Goal: Information Seeking & Learning: Learn about a topic

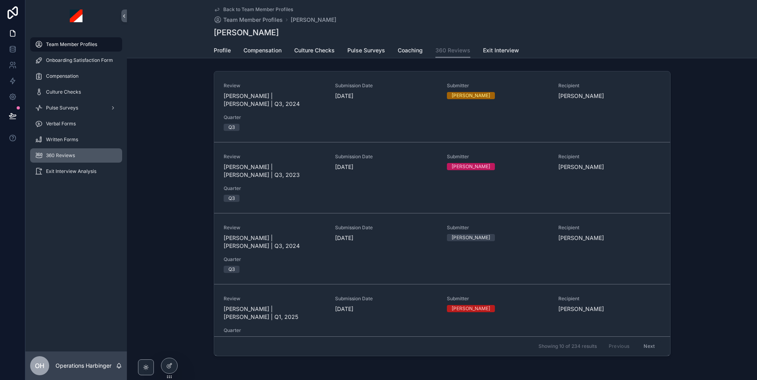
click at [79, 151] on div "360 Reviews" at bounding box center [76, 155] width 82 height 13
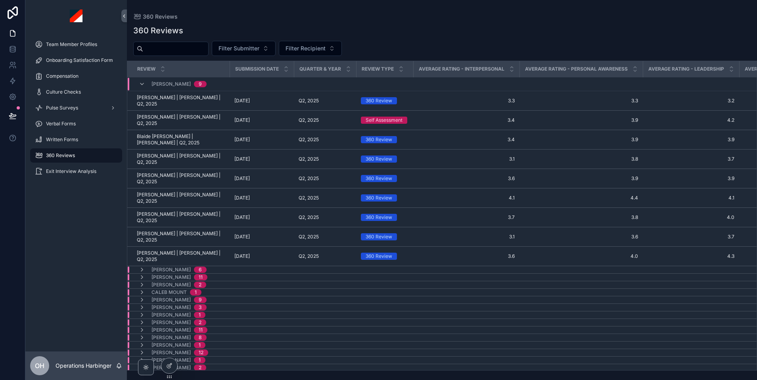
click at [141, 78] on div "[PERSON_NAME] 9" at bounding box center [173, 84] width 68 height 13
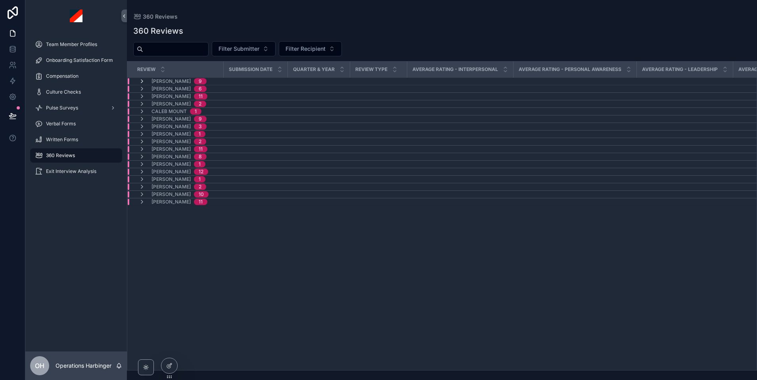
click at [142, 83] on icon "scrollable content" at bounding box center [142, 81] width 6 height 6
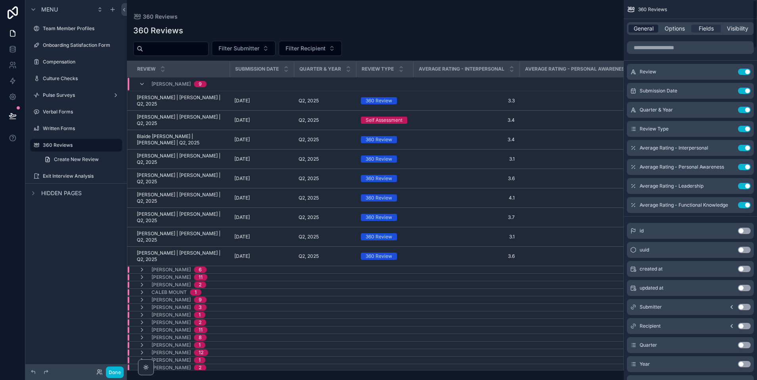
click at [647, 31] on span "General" at bounding box center [644, 29] width 20 height 8
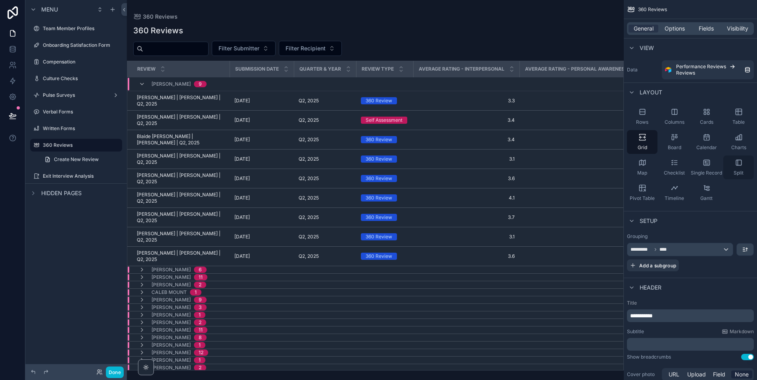
click at [738, 162] on icon "scrollable content" at bounding box center [739, 163] width 8 height 8
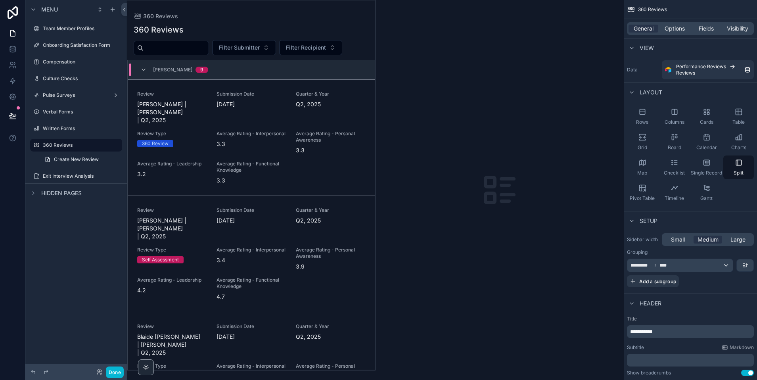
click at [461, 165] on div "scrollable content" at bounding box center [499, 190] width 249 height 380
click at [642, 118] on div "Rows" at bounding box center [642, 117] width 31 height 24
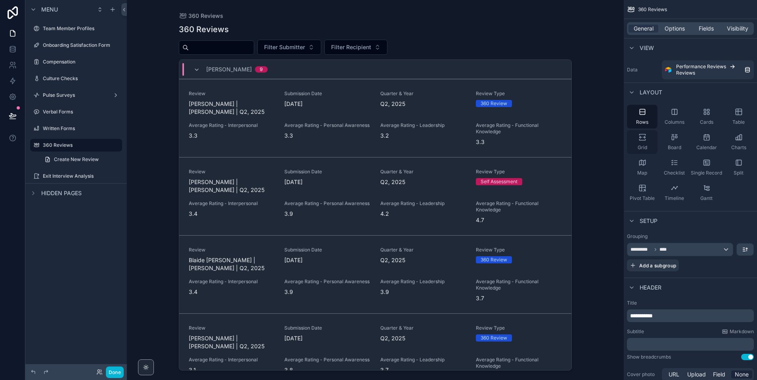
click at [643, 138] on icon "scrollable content" at bounding box center [642, 137] width 8 height 8
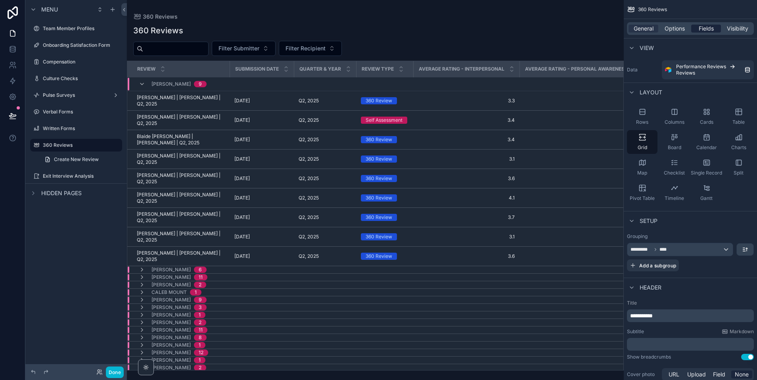
click at [702, 29] on span "Fields" at bounding box center [706, 29] width 15 height 8
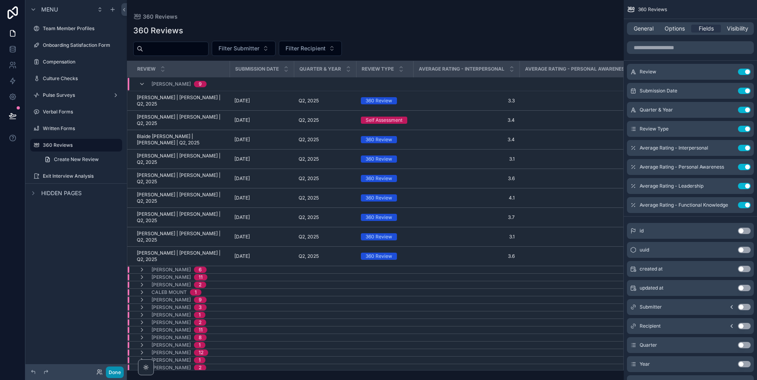
click at [115, 370] on button "Done" at bounding box center [115, 371] width 18 height 11
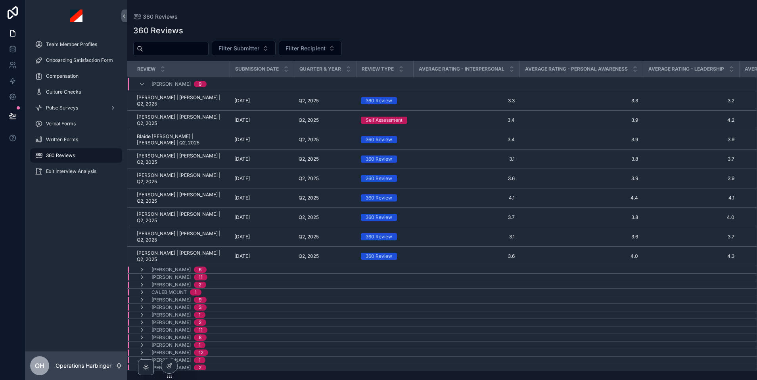
click at [237, 84] on div "[PERSON_NAME] 9" at bounding box center [242, 84] width 228 height 13
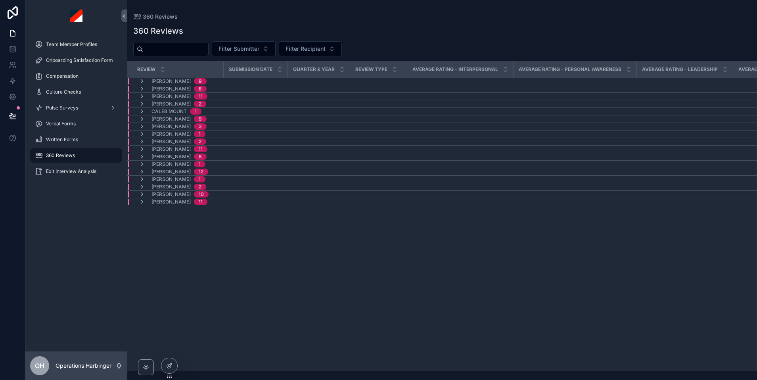
click at [237, 84] on div "[PERSON_NAME] 9" at bounding box center [239, 81] width 222 height 6
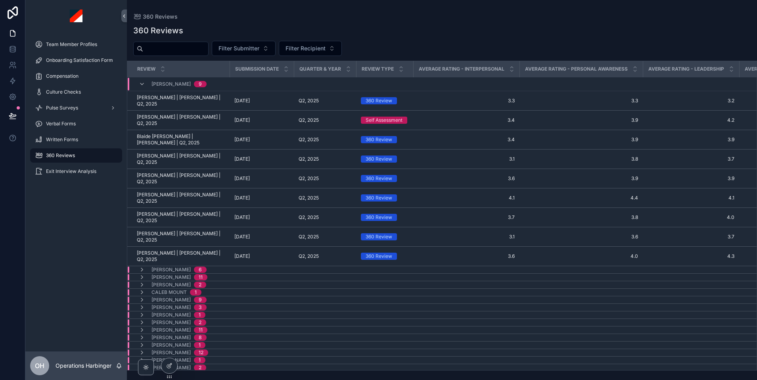
click at [237, 84] on div "[PERSON_NAME] 9" at bounding box center [242, 84] width 228 height 13
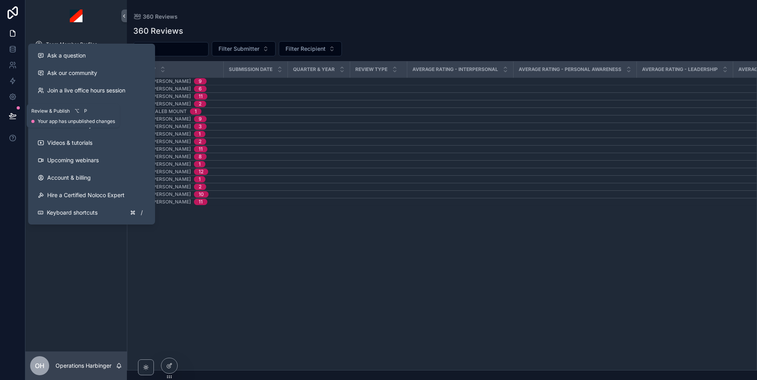
click at [10, 108] on button at bounding box center [12, 116] width 17 height 22
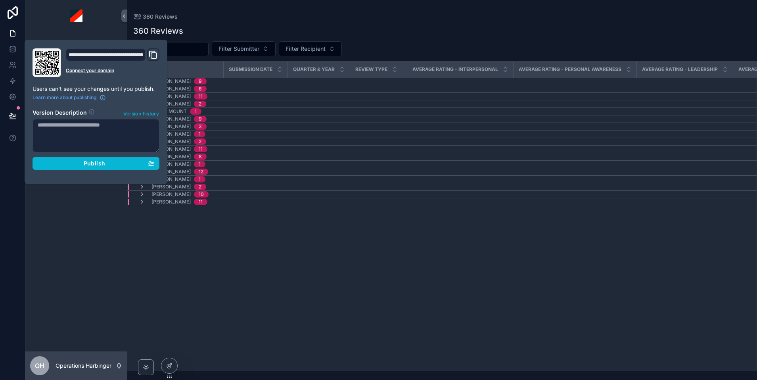
click at [126, 116] on span "Version history" at bounding box center [141, 113] width 36 height 8
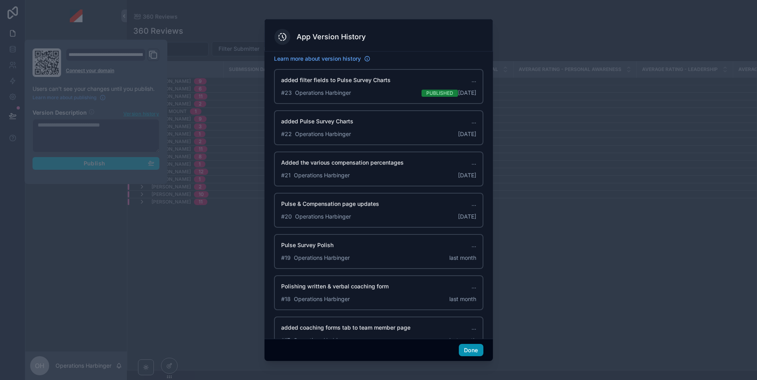
click at [470, 352] on button "Done" at bounding box center [471, 350] width 24 height 13
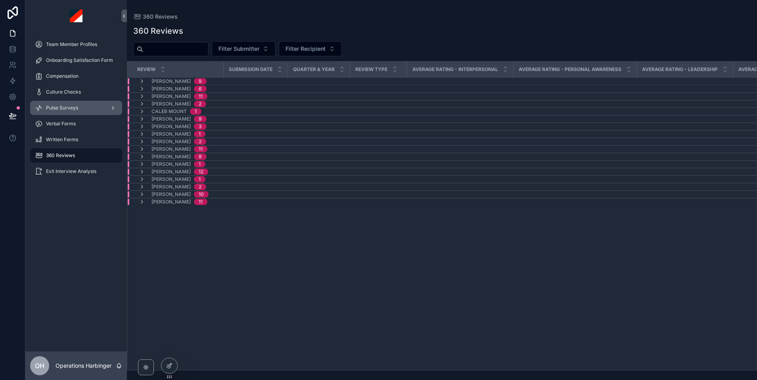
click at [64, 110] on span "Pulse Surveys" at bounding box center [62, 108] width 32 height 6
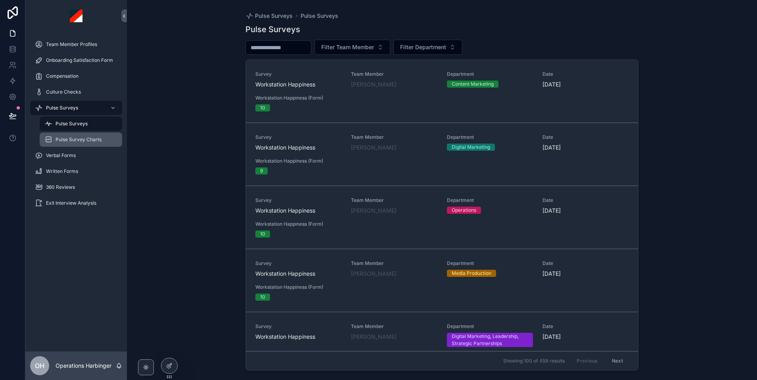
click at [69, 142] on span "Pulse Survey Charts" at bounding box center [79, 139] width 46 height 6
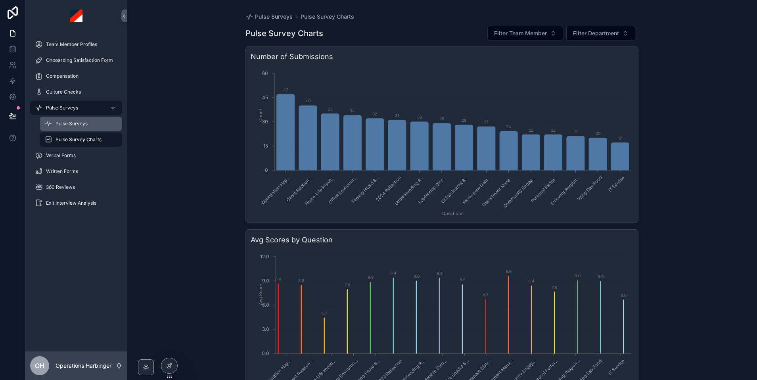
click at [71, 120] on div "Pulse Surveys" at bounding box center [80, 123] width 73 height 13
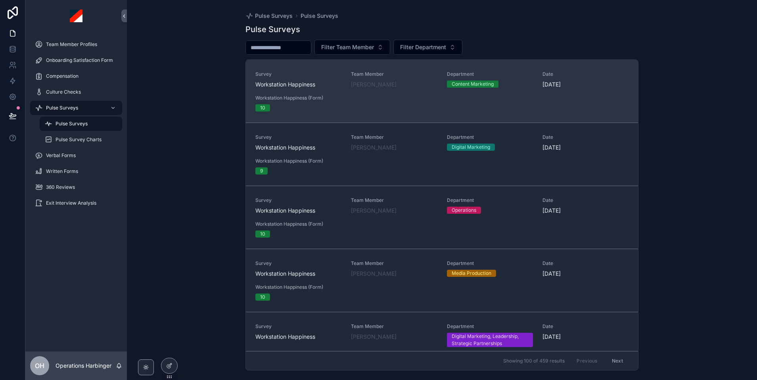
click at [351, 109] on div "Survey Workstation Happiness Team Member [PERSON_NAME] Department Content Marke…" at bounding box center [441, 91] width 373 height 40
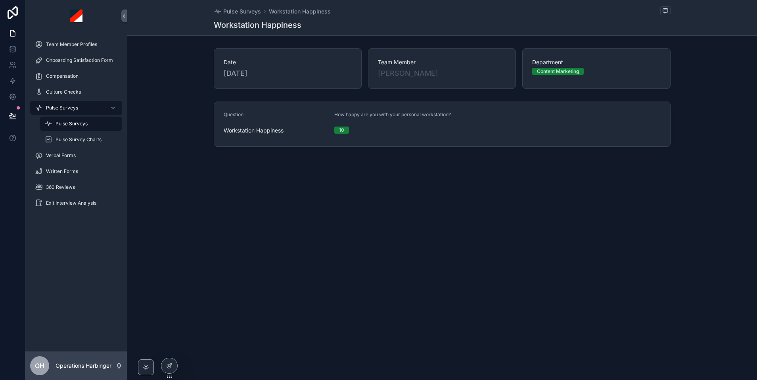
drag, startPoint x: 235, startPoint y: 12, endPoint x: 231, endPoint y: 82, distance: 69.5
click at [235, 12] on span "Pulse Surveys" at bounding box center [242, 12] width 38 height 8
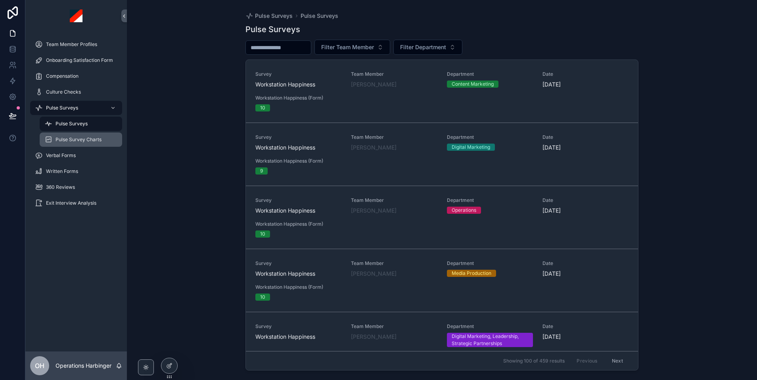
click at [60, 137] on span "Pulse Survey Charts" at bounding box center [79, 139] width 46 height 6
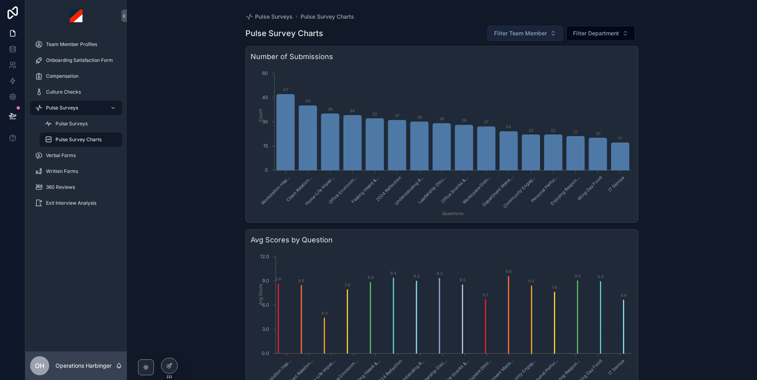
click at [537, 36] on span "Filter Team Member" at bounding box center [520, 33] width 53 height 8
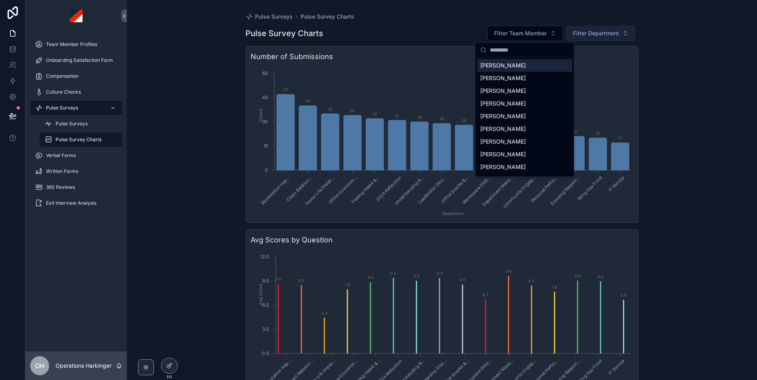
click at [610, 31] on span "Filter Department" at bounding box center [596, 33] width 46 height 8
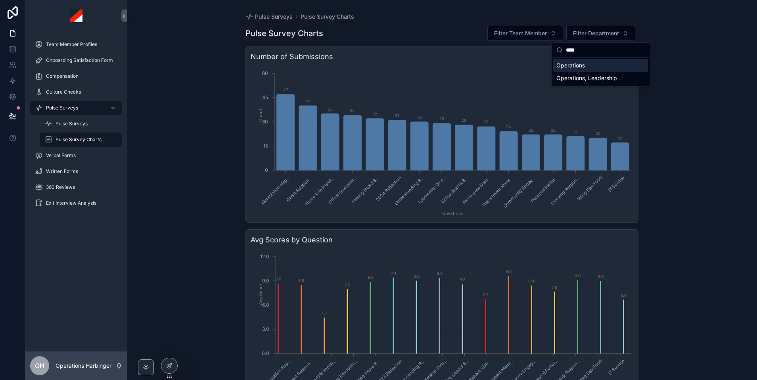
type input "****"
click at [604, 68] on div "Operations" at bounding box center [600, 65] width 95 height 13
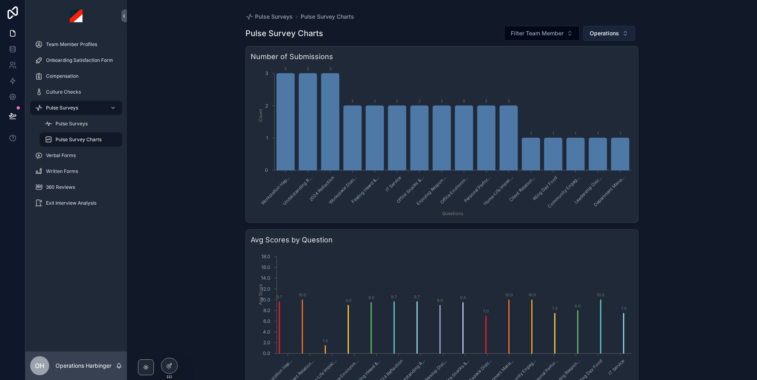
click at [616, 33] on span "Operations" at bounding box center [604, 33] width 29 height 8
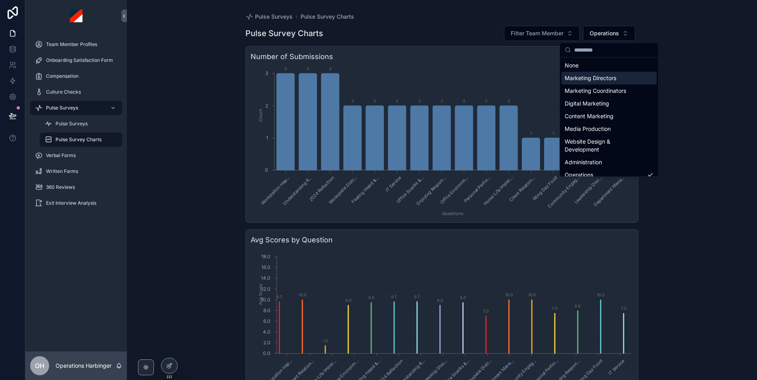
click at [590, 80] on div "Marketing Directors" at bounding box center [608, 78] width 95 height 13
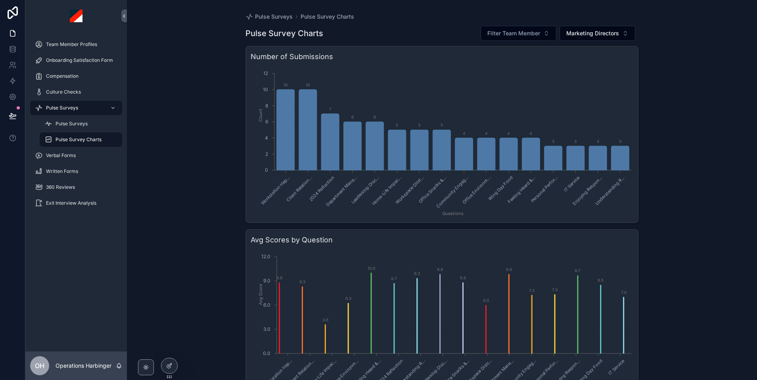
click at [581, 42] on div "Pulse Survey Charts Filter Team Member Marketing Directors Number of Submission…" at bounding box center [441, 226] width 393 height 411
click at [581, 36] on span "Marketing Directors" at bounding box center [592, 33] width 53 height 8
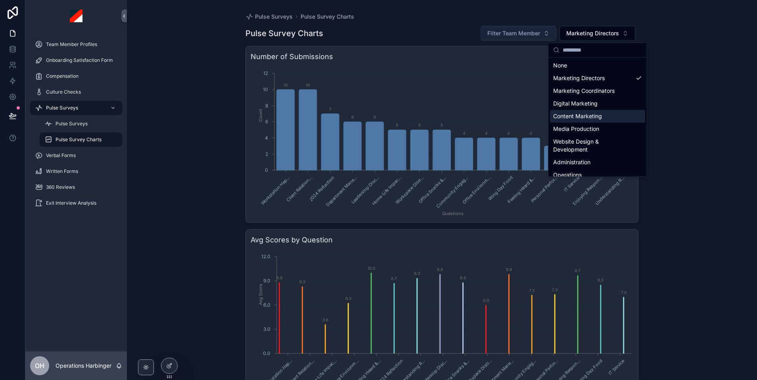
click at [510, 36] on span "Filter Team Member" at bounding box center [513, 33] width 53 height 8
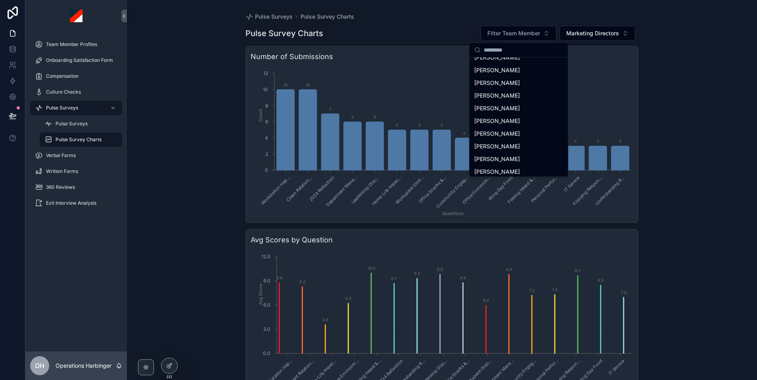
scroll to position [554, 0]
click at [495, 173] on span "[PERSON_NAME]" at bounding box center [497, 171] width 46 height 8
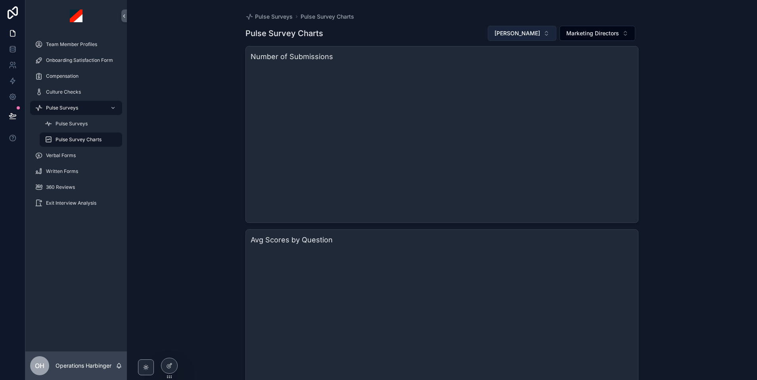
drag, startPoint x: 541, startPoint y: 32, endPoint x: 541, endPoint y: 37, distance: 4.8
click at [541, 32] on button "[PERSON_NAME]" at bounding box center [522, 33] width 69 height 15
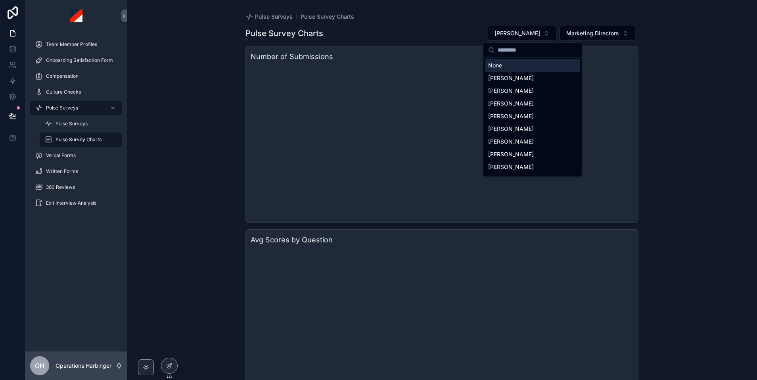
click at [445, 38] on div "Pulse Survey Charts [PERSON_NAME] Marketing Directors" at bounding box center [441, 33] width 393 height 16
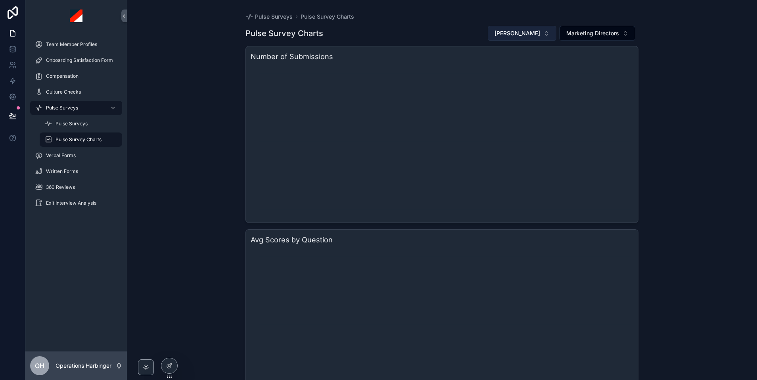
click at [522, 30] on span "[PERSON_NAME]" at bounding box center [517, 33] width 46 height 8
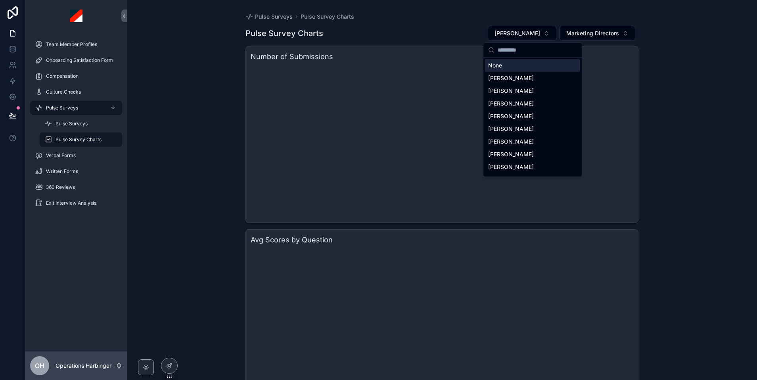
click at [513, 68] on div "None" at bounding box center [532, 65] width 95 height 13
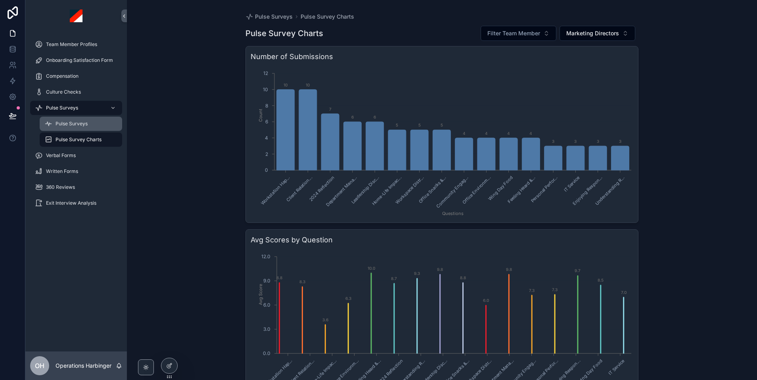
click at [84, 126] on span "Pulse Surveys" at bounding box center [72, 124] width 32 height 6
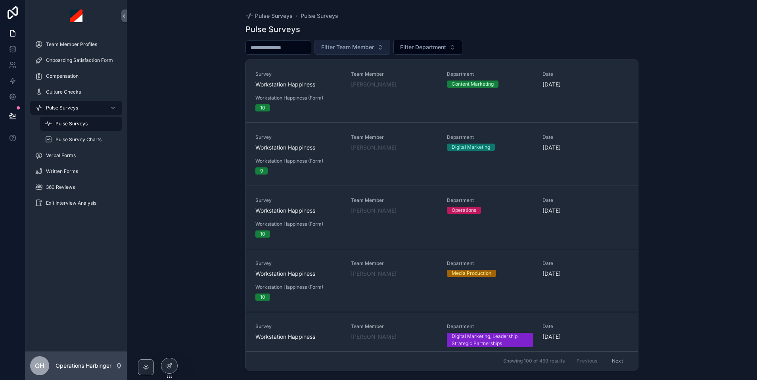
click at [346, 47] on span "Filter Team Member" at bounding box center [347, 47] width 53 height 8
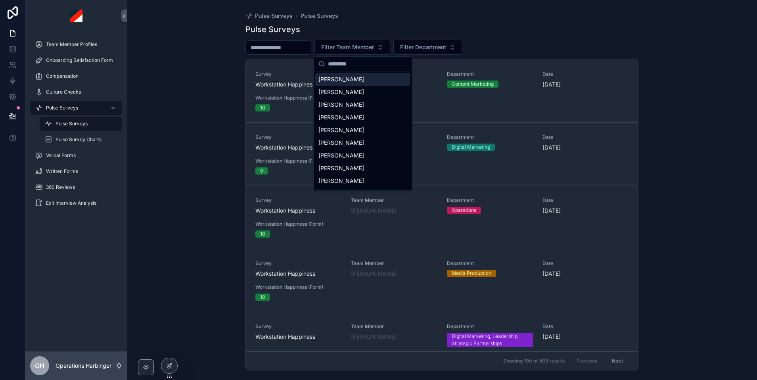
click at [355, 83] on span "[PERSON_NAME]" at bounding box center [341, 79] width 46 height 8
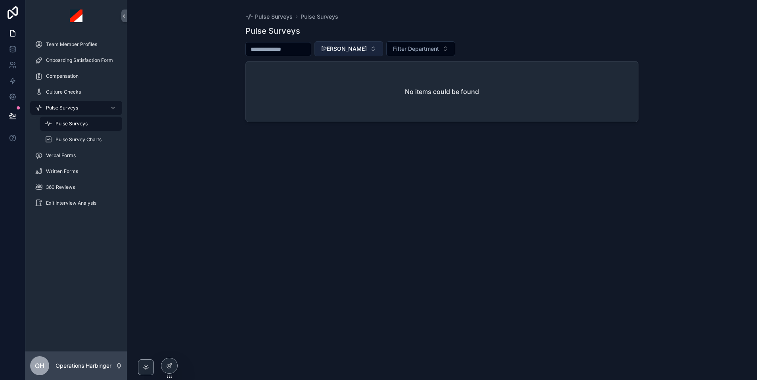
click at [344, 50] on span "[PERSON_NAME]" at bounding box center [344, 49] width 46 height 8
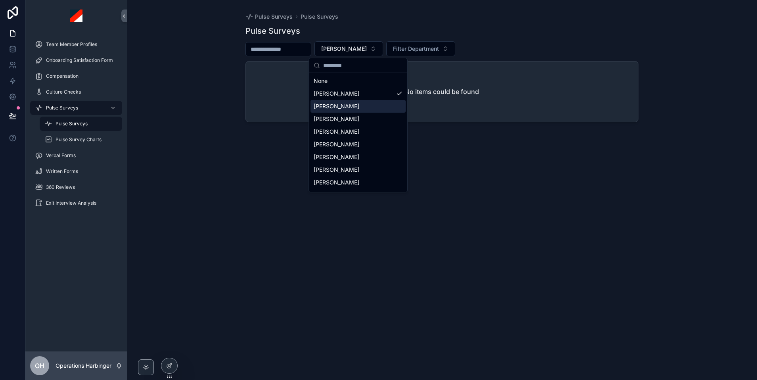
click at [335, 107] on span "[PERSON_NAME]" at bounding box center [337, 106] width 46 height 8
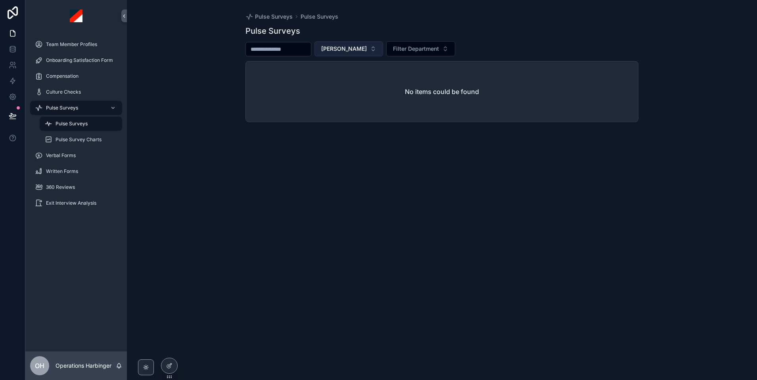
click at [350, 50] on span "[PERSON_NAME]" at bounding box center [344, 49] width 46 height 8
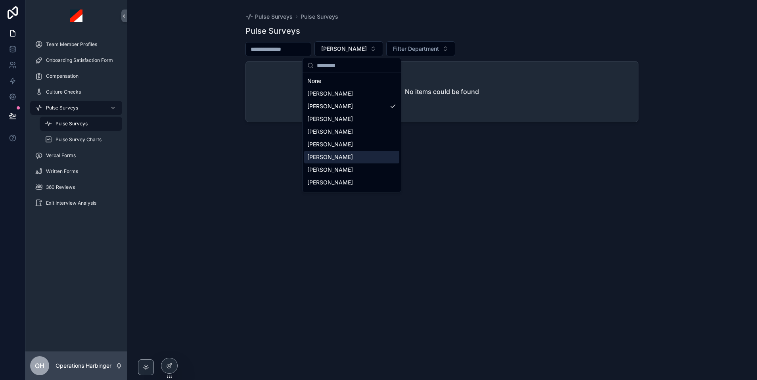
click at [350, 155] on div "[PERSON_NAME]" at bounding box center [351, 157] width 95 height 13
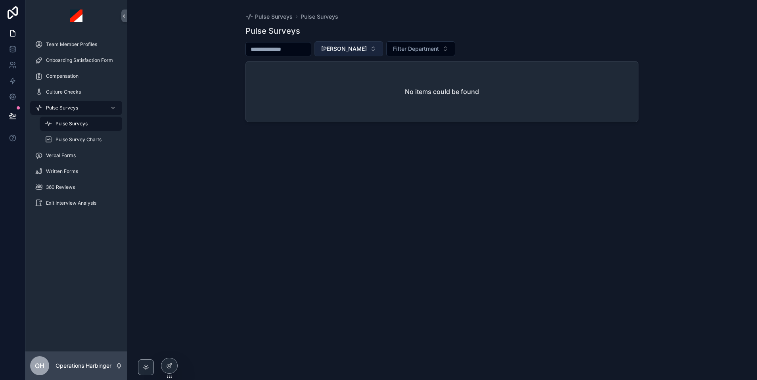
click at [340, 45] on button "[PERSON_NAME]" at bounding box center [348, 48] width 69 height 15
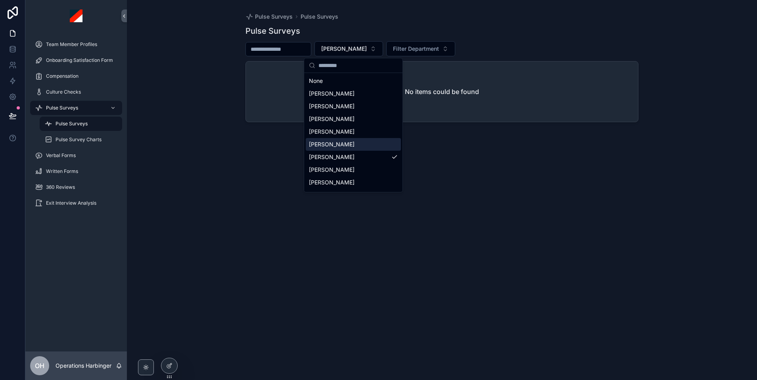
click at [335, 143] on span "[PERSON_NAME]" at bounding box center [332, 144] width 46 height 8
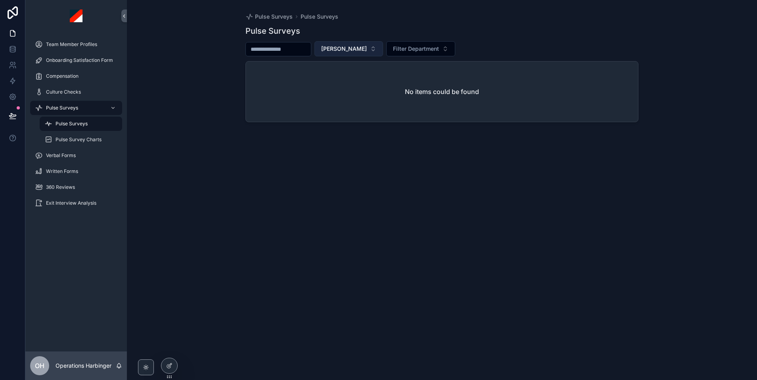
click at [334, 50] on span "[PERSON_NAME]" at bounding box center [344, 49] width 46 height 8
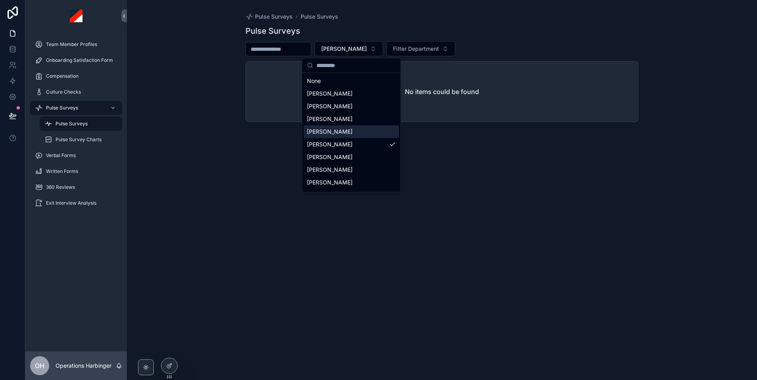
click at [352, 129] on div "[PERSON_NAME]" at bounding box center [351, 131] width 95 height 13
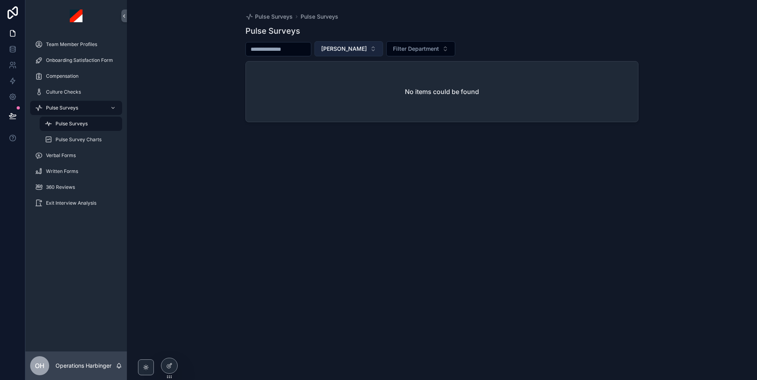
click at [358, 48] on span "[PERSON_NAME]" at bounding box center [344, 49] width 46 height 8
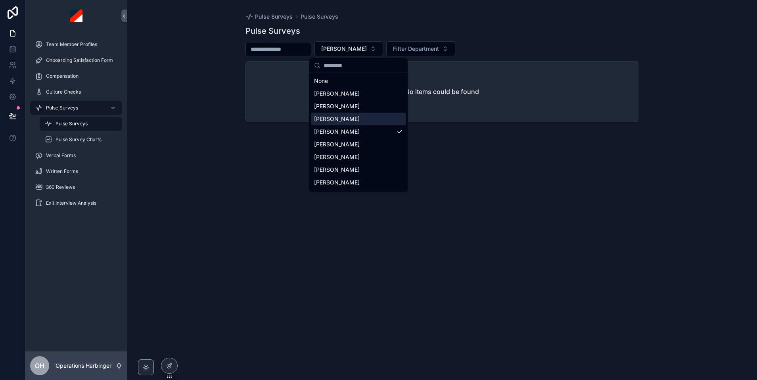
click at [350, 119] on div "[PERSON_NAME]" at bounding box center [358, 119] width 95 height 13
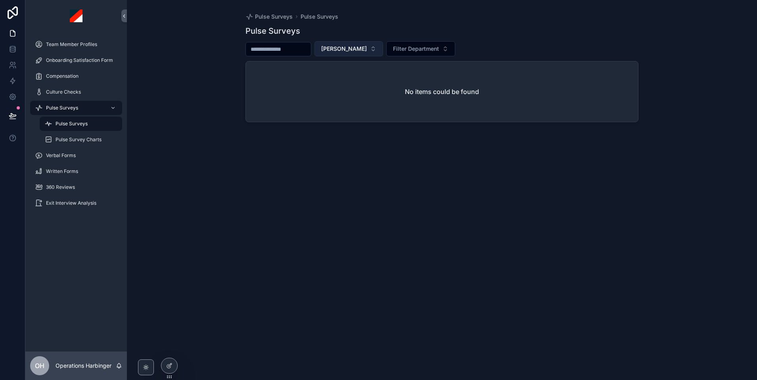
click at [345, 53] on button "[PERSON_NAME]" at bounding box center [348, 48] width 69 height 15
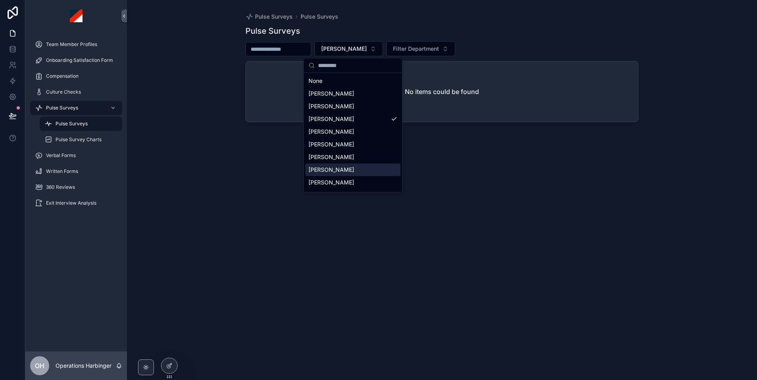
click at [343, 174] on div "[PERSON_NAME]" at bounding box center [352, 169] width 95 height 13
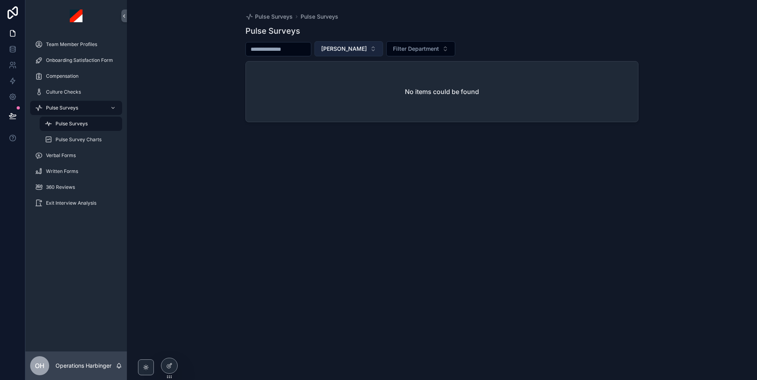
click at [341, 52] on span "[PERSON_NAME]" at bounding box center [344, 49] width 46 height 8
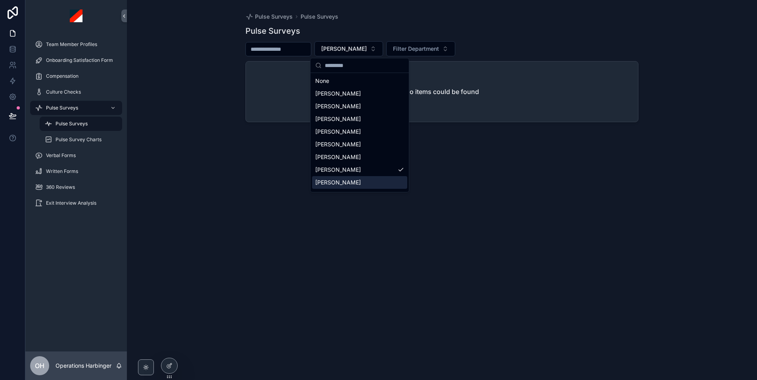
click at [337, 179] on span "[PERSON_NAME]" at bounding box center [338, 182] width 46 height 8
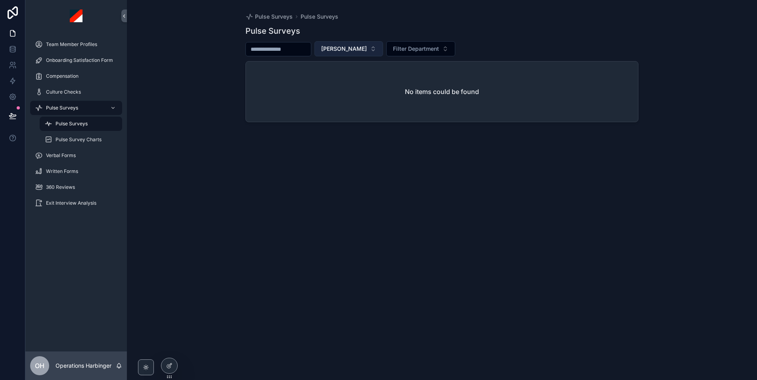
click at [345, 49] on span "[PERSON_NAME]" at bounding box center [344, 49] width 46 height 8
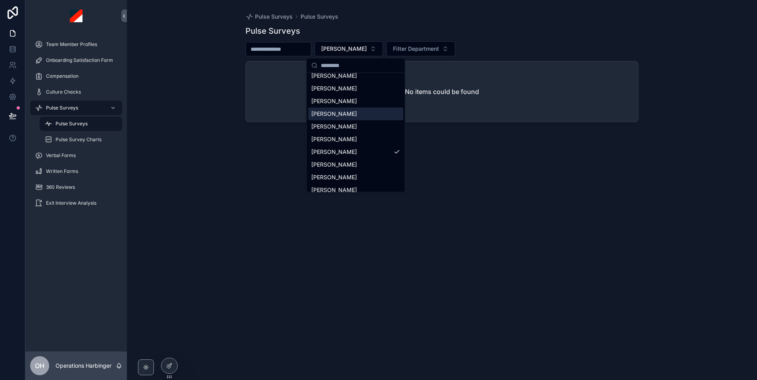
scroll to position [48, 0]
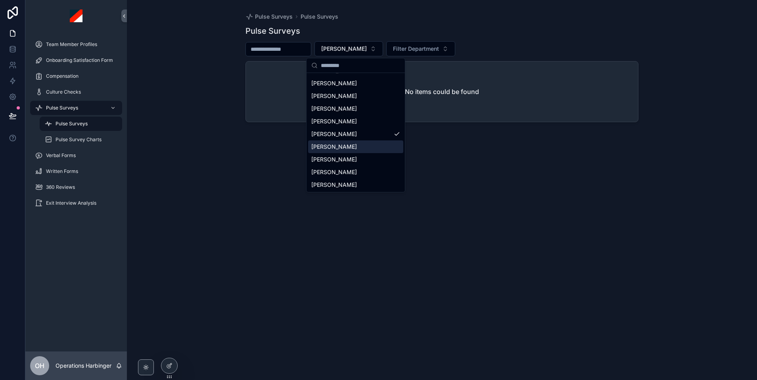
click at [331, 150] on span "[PERSON_NAME]" at bounding box center [334, 147] width 46 height 8
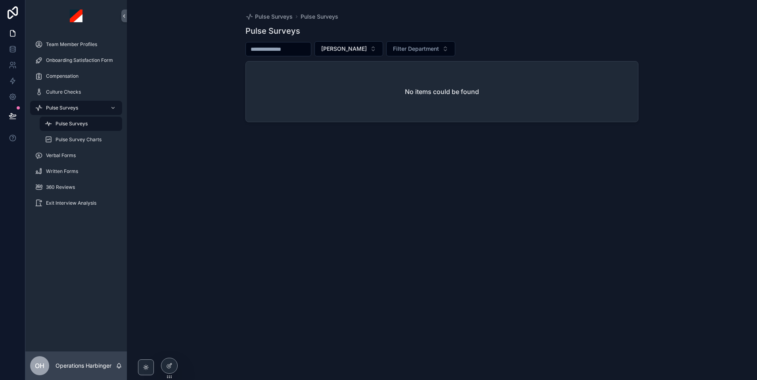
click at [375, 39] on div "Pulse Surveys [PERSON_NAME] Filter Department No items could be found" at bounding box center [441, 196] width 393 height 350
drag, startPoint x: 371, startPoint y: 47, endPoint x: 367, endPoint y: 57, distance: 10.7
click at [367, 47] on span "[PERSON_NAME]" at bounding box center [344, 49] width 46 height 8
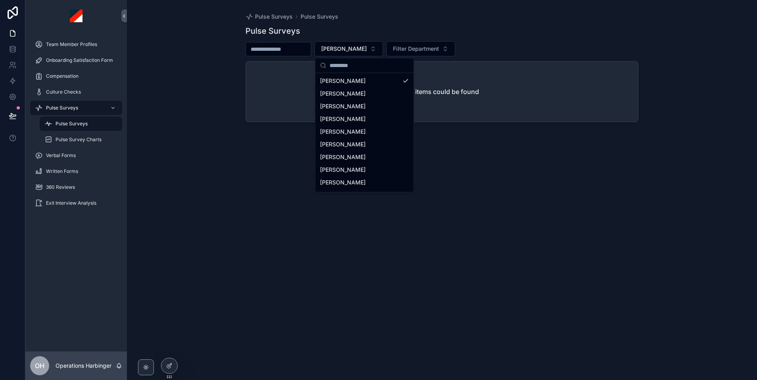
scroll to position [118, 0]
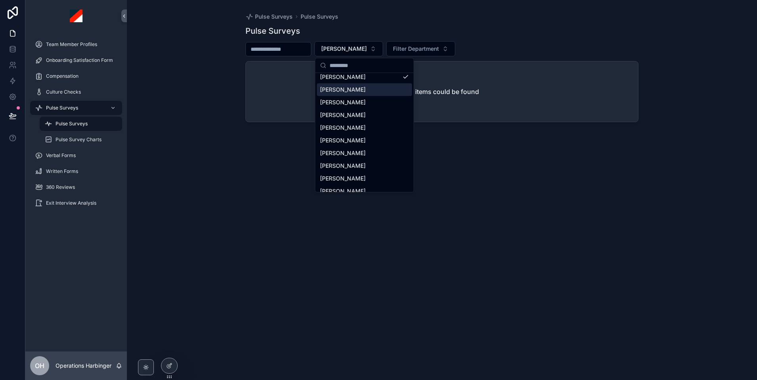
drag, startPoint x: 356, startPoint y: 91, endPoint x: 339, endPoint y: 157, distance: 68.8
click at [356, 91] on span "[PERSON_NAME]" at bounding box center [343, 90] width 46 height 8
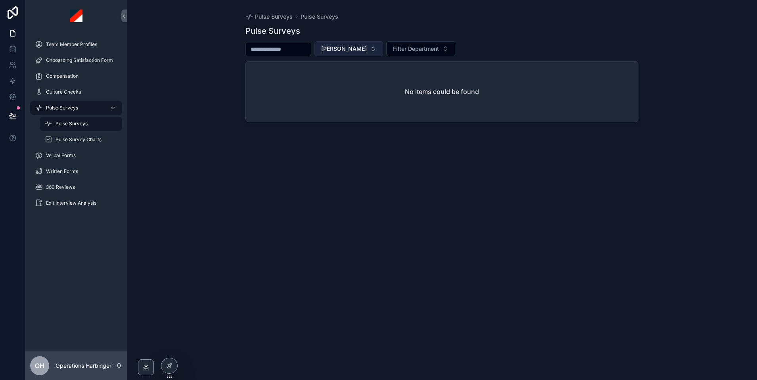
click at [347, 50] on span "[PERSON_NAME]" at bounding box center [344, 49] width 46 height 8
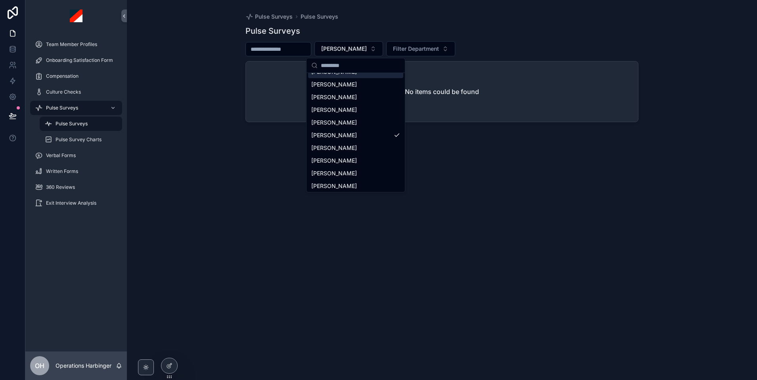
scroll to position [76, 0]
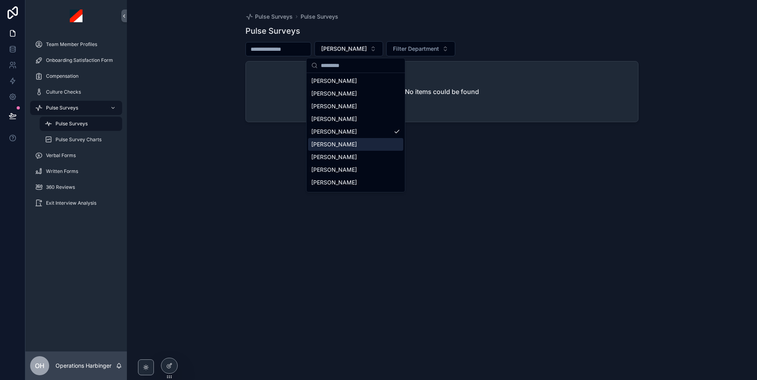
click at [340, 147] on span "[PERSON_NAME]" at bounding box center [334, 144] width 46 height 8
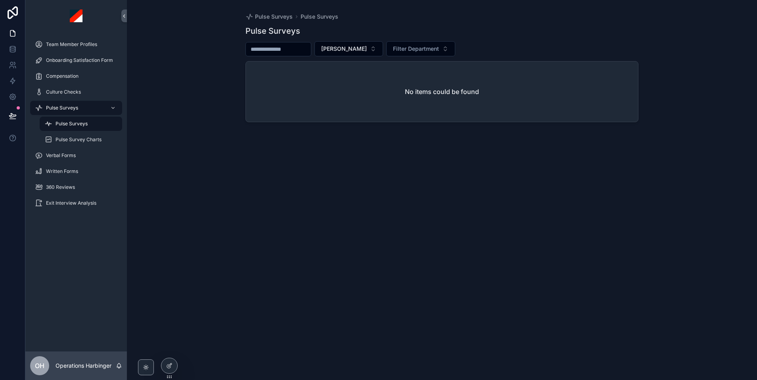
click at [352, 38] on div "Pulse Surveys [PERSON_NAME] Filter Department No items could be found" at bounding box center [441, 196] width 393 height 350
drag, startPoint x: 351, startPoint y: 44, endPoint x: 351, endPoint y: 48, distance: 4.0
click at [351, 45] on span "[PERSON_NAME]" at bounding box center [344, 49] width 46 height 8
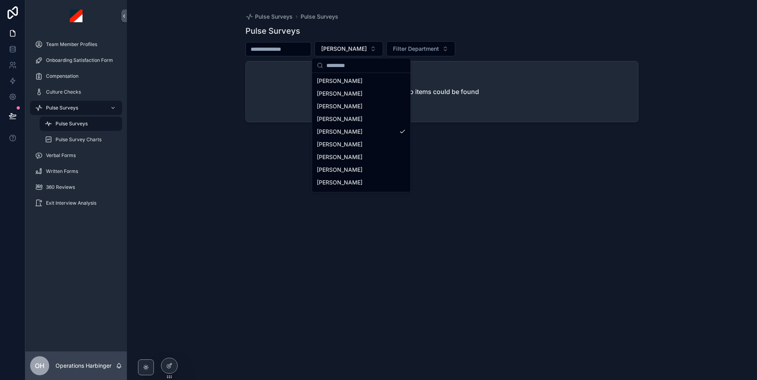
scroll to position [126, 0]
click at [342, 108] on span "[PERSON_NAME]" at bounding box center [340, 107] width 46 height 8
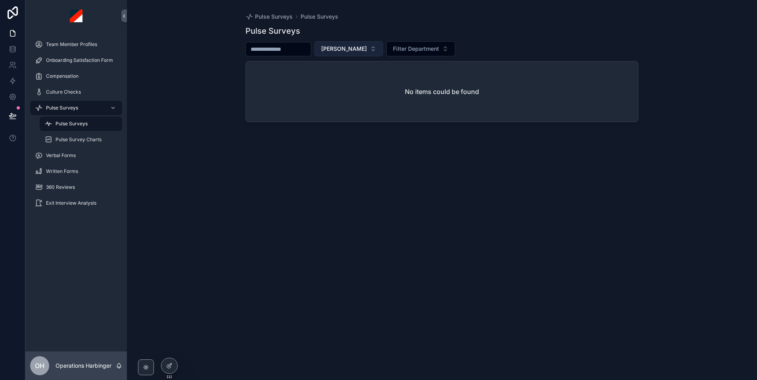
click at [340, 48] on span "[PERSON_NAME]" at bounding box center [344, 49] width 46 height 8
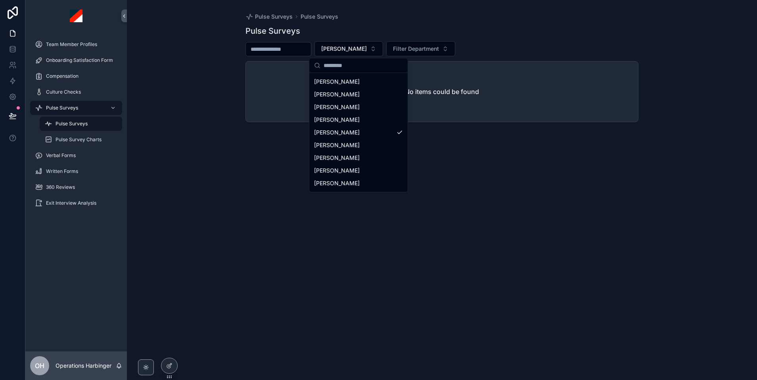
scroll to position [103, 0]
click at [337, 144] on span "[PERSON_NAME]" at bounding box center [337, 143] width 46 height 8
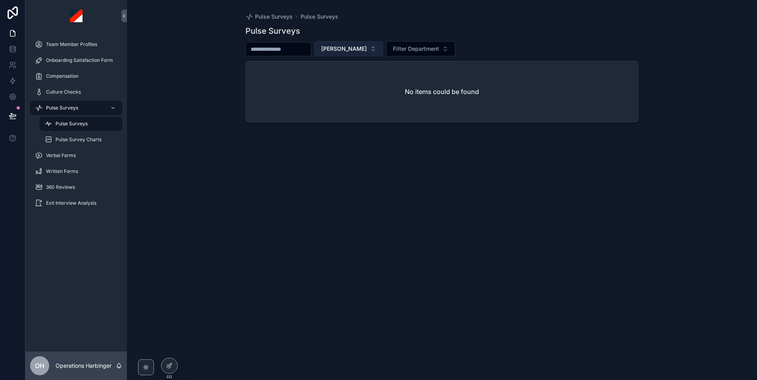
click at [342, 48] on span "[PERSON_NAME]" at bounding box center [344, 49] width 46 height 8
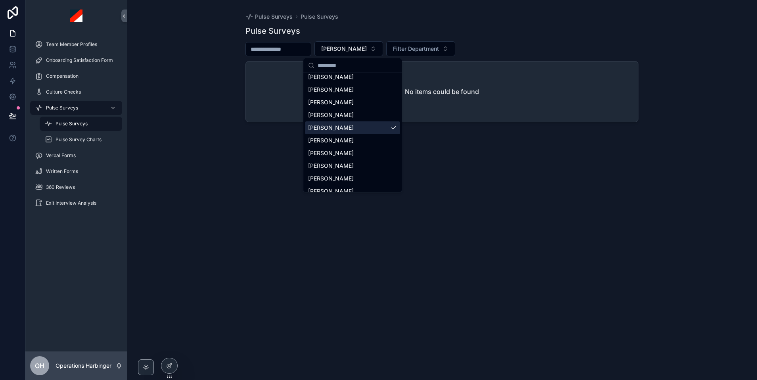
scroll to position [120, 0]
click at [325, 144] on div "[PERSON_NAME]" at bounding box center [352, 138] width 95 height 13
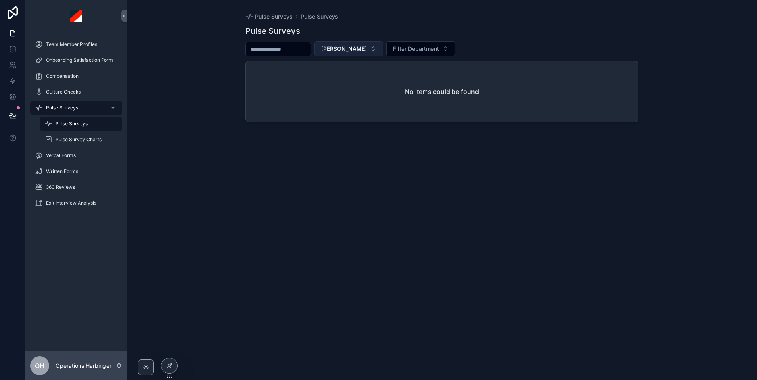
click at [362, 48] on span "[PERSON_NAME]" at bounding box center [344, 49] width 46 height 8
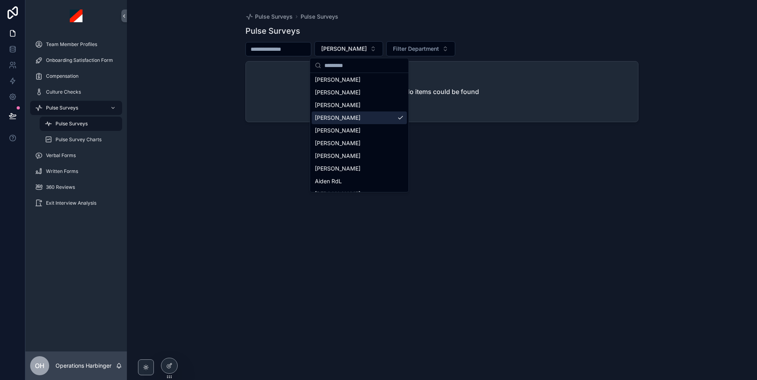
scroll to position [140, 0]
click at [348, 133] on span "[PERSON_NAME]" at bounding box center [338, 131] width 46 height 8
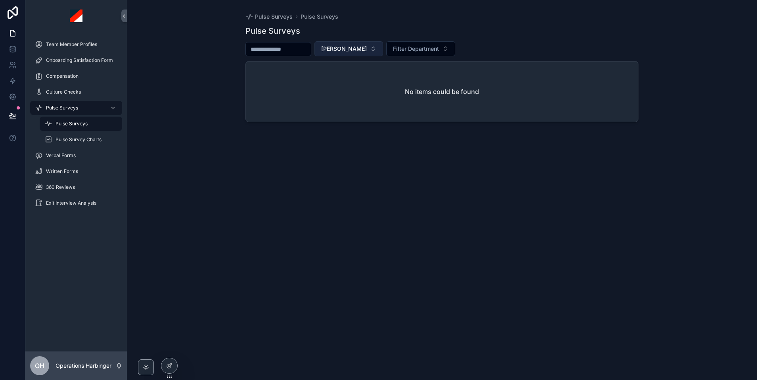
click at [337, 51] on span "[PERSON_NAME]" at bounding box center [344, 49] width 46 height 8
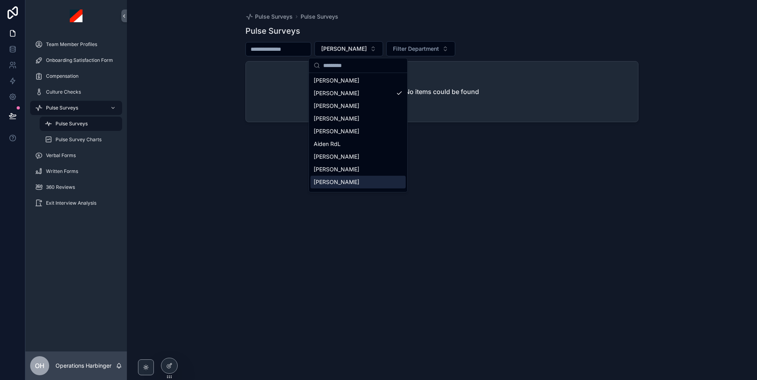
scroll to position [176, 0]
click at [348, 107] on div "[PERSON_NAME]" at bounding box center [357, 107] width 95 height 13
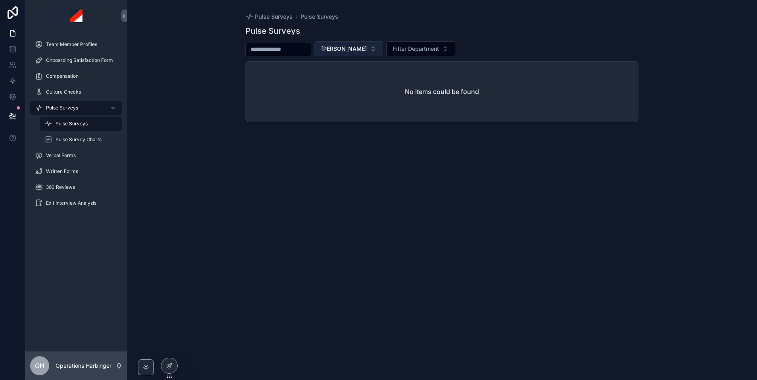
click at [345, 42] on button "[PERSON_NAME]" at bounding box center [348, 48] width 69 height 15
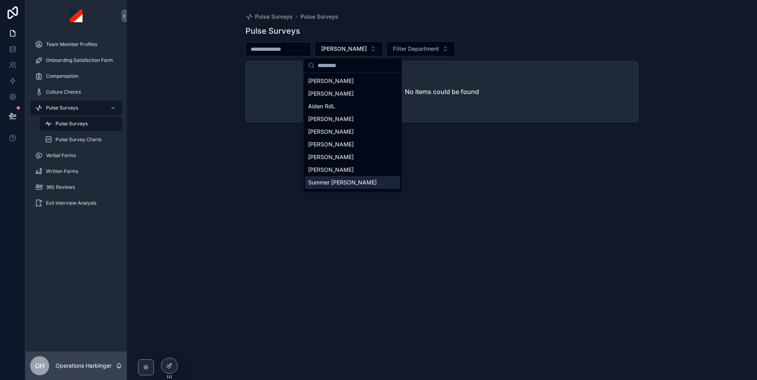
scroll to position [200, 0]
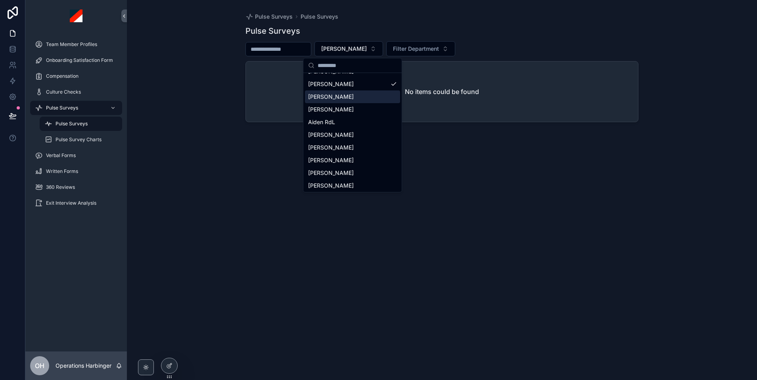
click at [345, 93] on span "[PERSON_NAME]" at bounding box center [331, 97] width 46 height 8
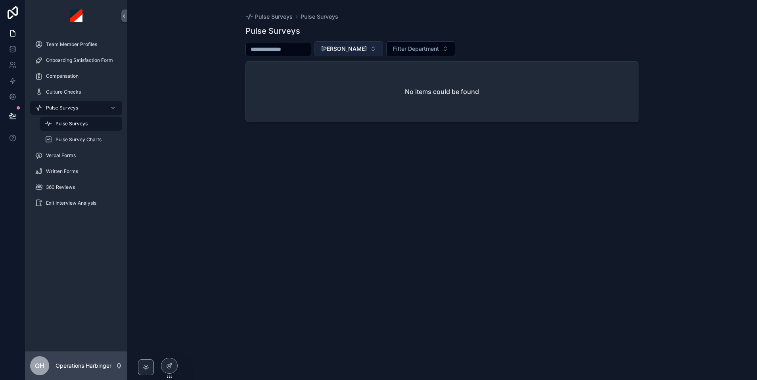
click at [349, 49] on span "[PERSON_NAME]" at bounding box center [344, 49] width 46 height 8
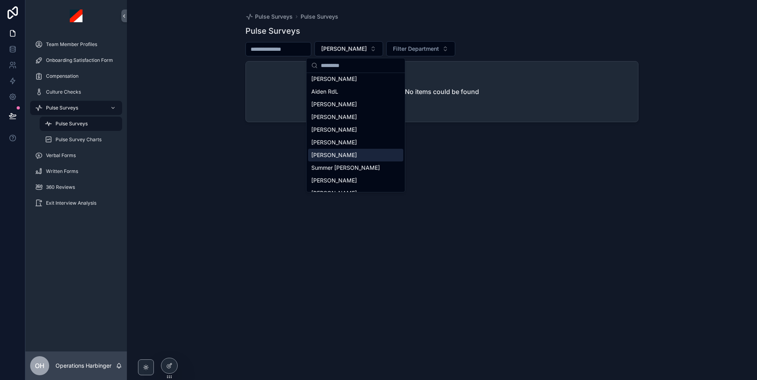
scroll to position [182, 0]
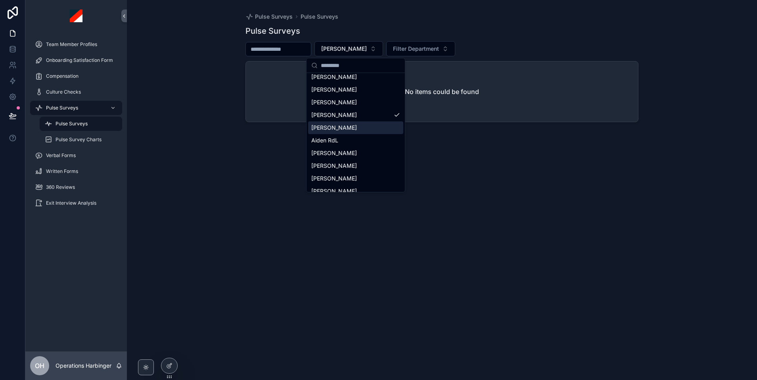
click at [351, 131] on div "[PERSON_NAME]" at bounding box center [355, 127] width 95 height 13
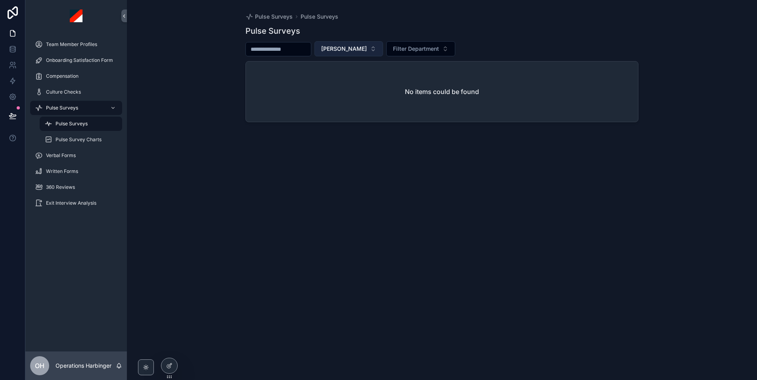
click at [356, 51] on span "[PERSON_NAME]" at bounding box center [344, 49] width 46 height 8
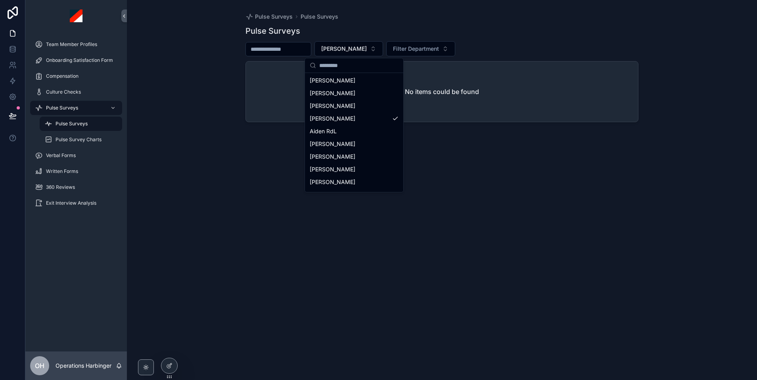
scroll to position [181, 0]
click at [352, 142] on div "Aiden RdL" at bounding box center [353, 140] width 95 height 13
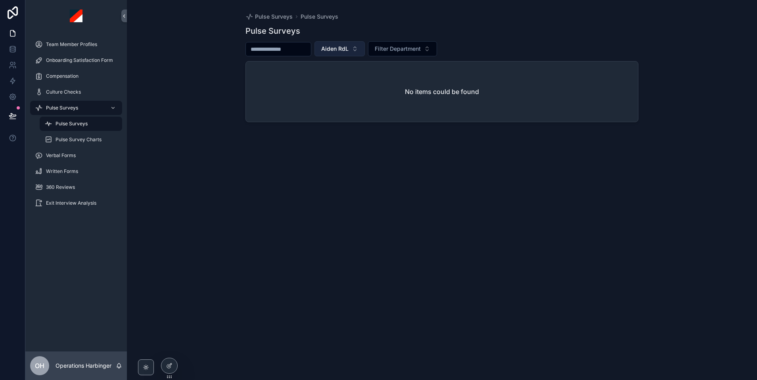
click at [348, 52] on span "Aiden RdL" at bounding box center [334, 49] width 27 height 8
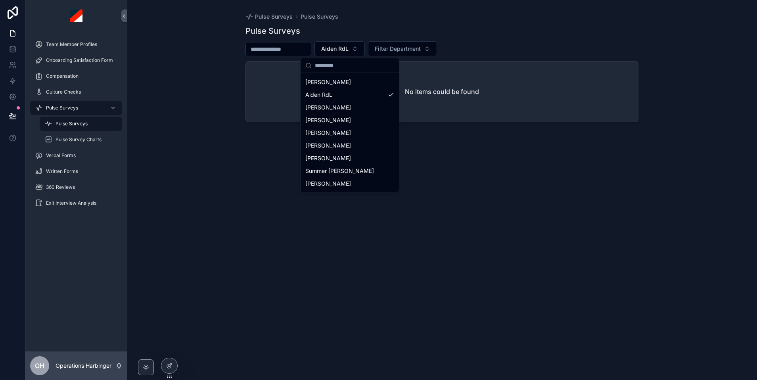
scroll to position [227, 0]
click at [344, 106] on div "[PERSON_NAME]" at bounding box center [349, 107] width 95 height 13
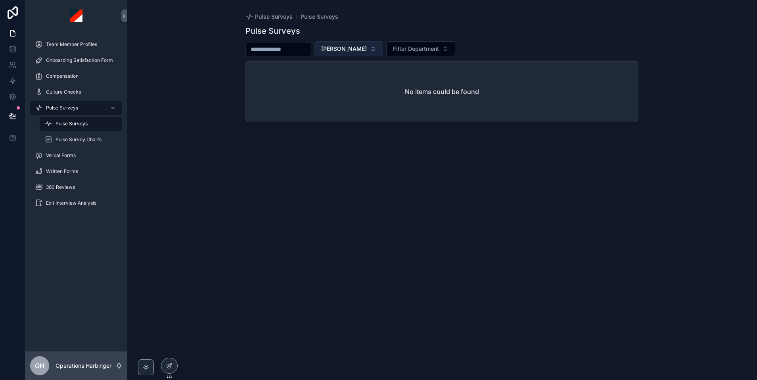
click at [353, 52] on span "[PERSON_NAME]" at bounding box center [344, 49] width 46 height 8
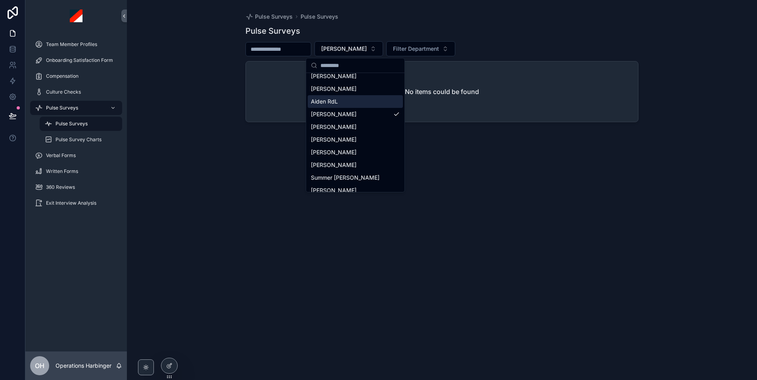
scroll to position [221, 0]
click at [347, 123] on span "[PERSON_NAME]" at bounding box center [334, 126] width 46 height 8
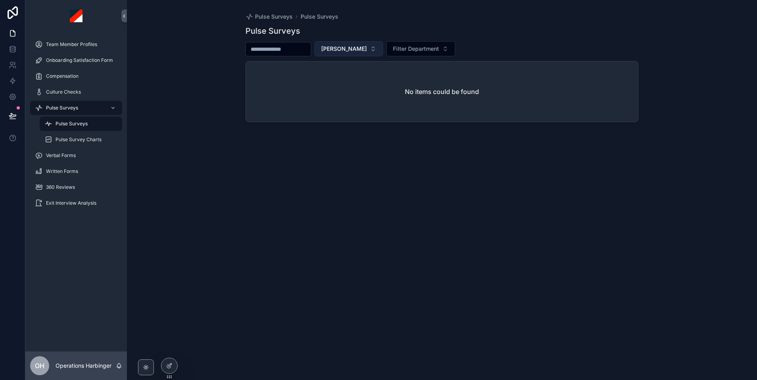
click at [344, 48] on span "[PERSON_NAME]" at bounding box center [344, 49] width 46 height 8
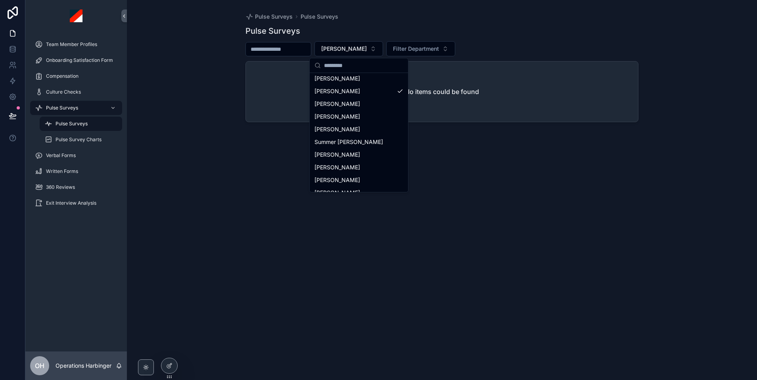
scroll to position [255, 0]
click at [356, 108] on span "[PERSON_NAME]" at bounding box center [337, 105] width 46 height 8
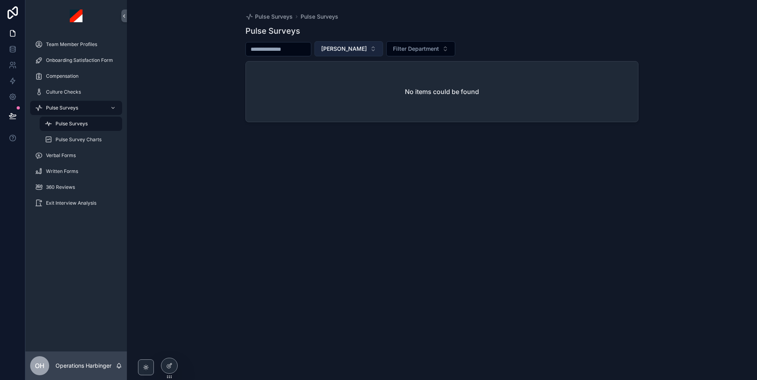
click at [340, 49] on span "[PERSON_NAME]" at bounding box center [344, 49] width 46 height 8
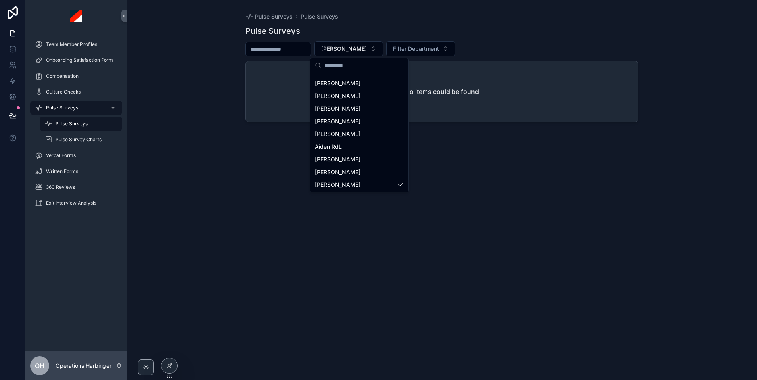
scroll to position [227, 0]
click at [354, 149] on div "[PERSON_NAME]" at bounding box center [359, 146] width 95 height 13
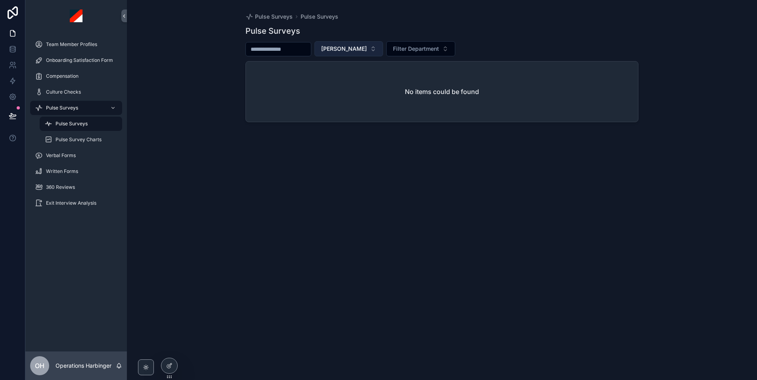
click at [348, 55] on button "[PERSON_NAME]" at bounding box center [348, 48] width 69 height 15
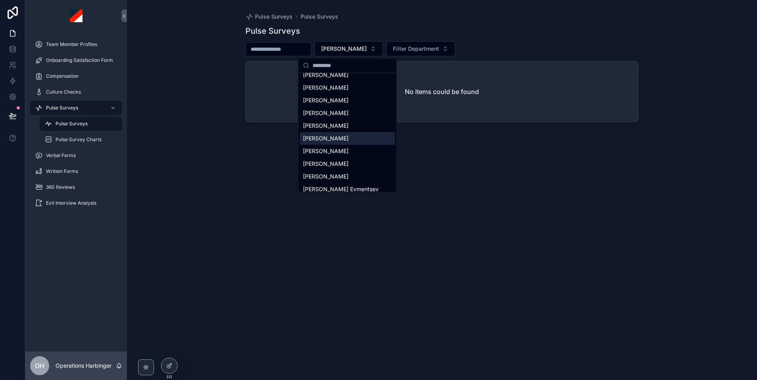
drag, startPoint x: 332, startPoint y: 138, endPoint x: 296, endPoint y: 164, distance: 43.8
click at [332, 138] on span "[PERSON_NAME]" at bounding box center [326, 138] width 46 height 8
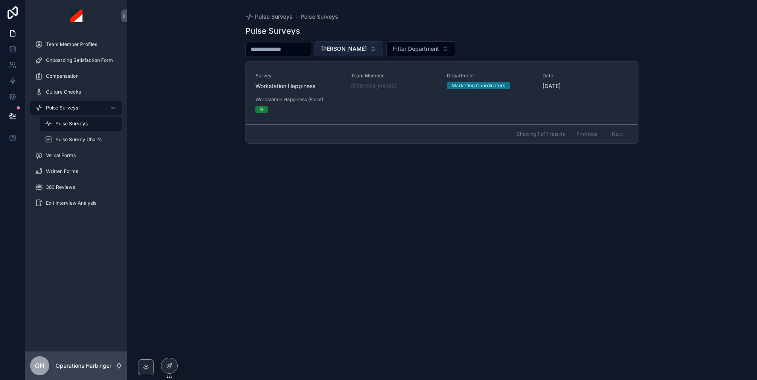
click at [350, 48] on span "[PERSON_NAME]" at bounding box center [344, 49] width 46 height 8
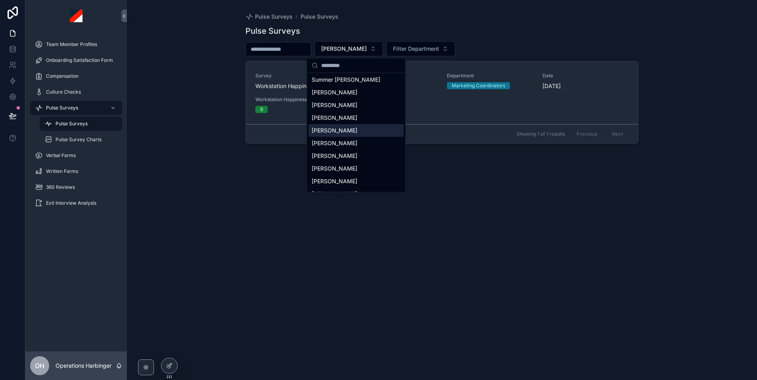
click at [346, 132] on span "[PERSON_NAME]" at bounding box center [335, 130] width 46 height 8
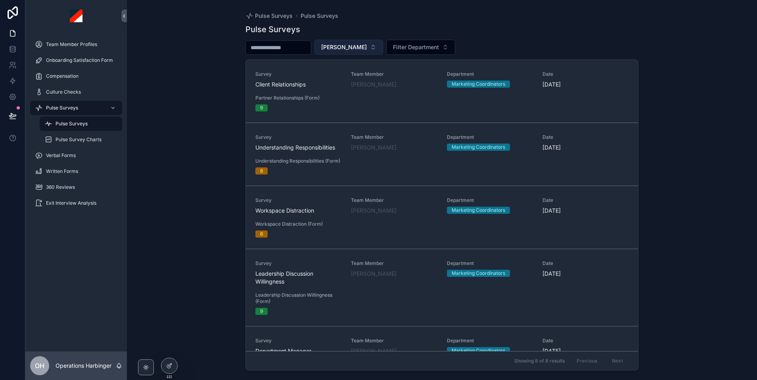
click at [353, 47] on span "[PERSON_NAME]" at bounding box center [344, 47] width 46 height 8
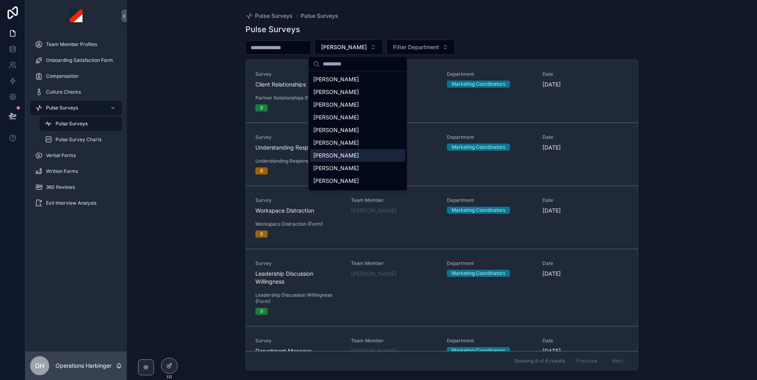
click at [328, 157] on span "[PERSON_NAME]" at bounding box center [336, 155] width 46 height 8
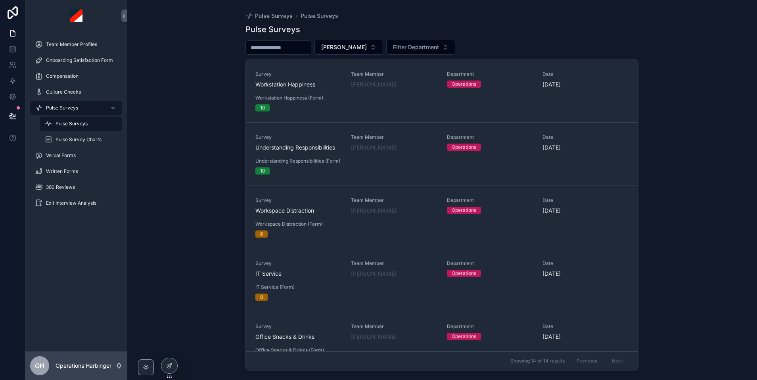
click at [190, 124] on div "Pulse Surveys Pulse Surveys Pulse Surveys [PERSON_NAME] Filter Department Surve…" at bounding box center [442, 190] width 630 height 380
click at [74, 143] on div "Pulse Survey Charts" at bounding box center [80, 139] width 73 height 13
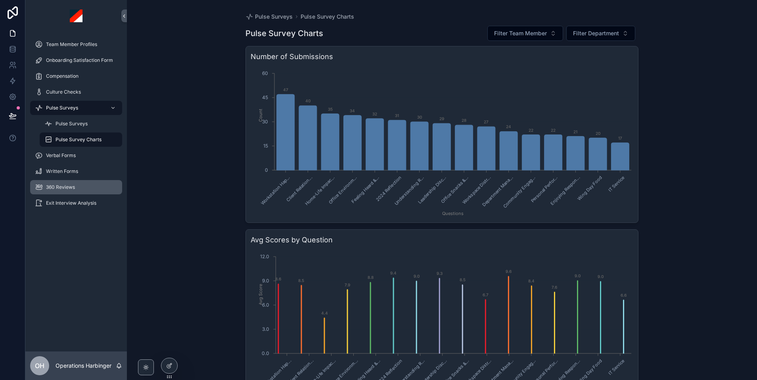
click at [61, 187] on span "360 Reviews" at bounding box center [60, 187] width 29 height 6
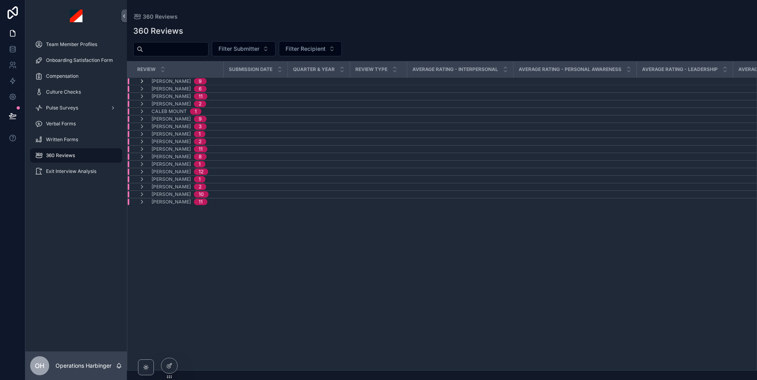
click at [141, 79] on icon "scrollable content" at bounding box center [142, 81] width 6 height 6
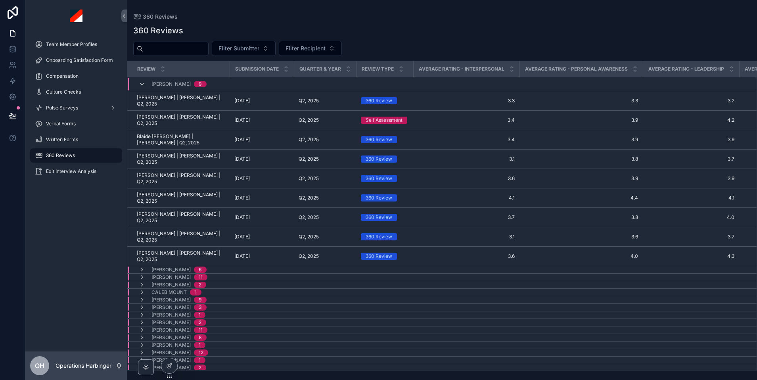
click at [142, 86] on icon "scrollable content" at bounding box center [142, 84] width 6 height 6
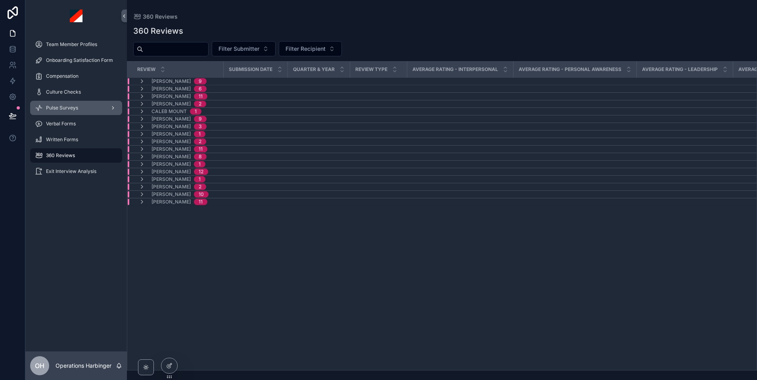
click at [86, 109] on div "Pulse Surveys" at bounding box center [76, 107] width 82 height 13
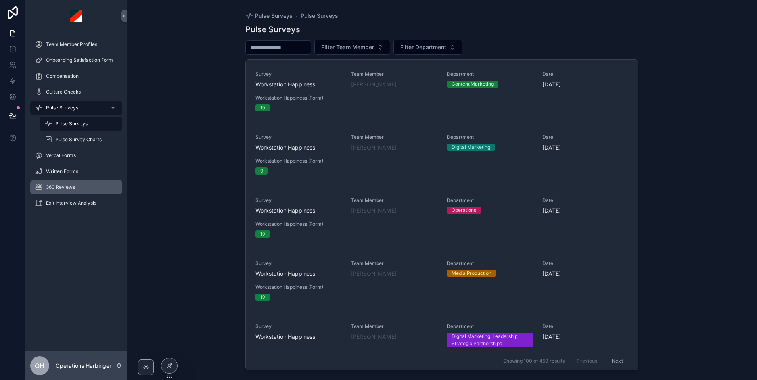
click at [63, 191] on div "360 Reviews" at bounding box center [76, 187] width 82 height 13
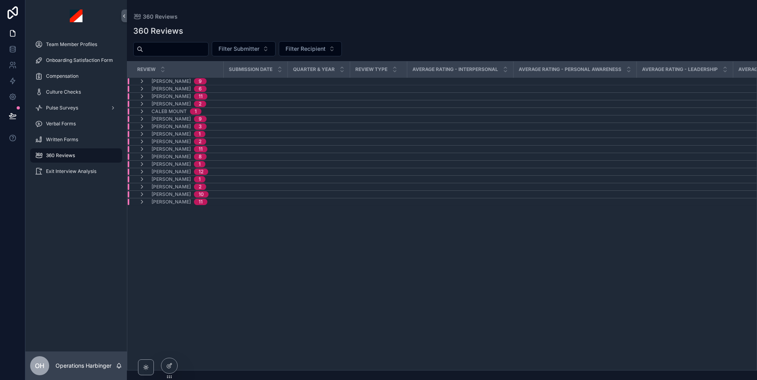
scroll to position [0, 37]
click at [173, 80] on span "[PERSON_NAME]" at bounding box center [170, 81] width 39 height 6
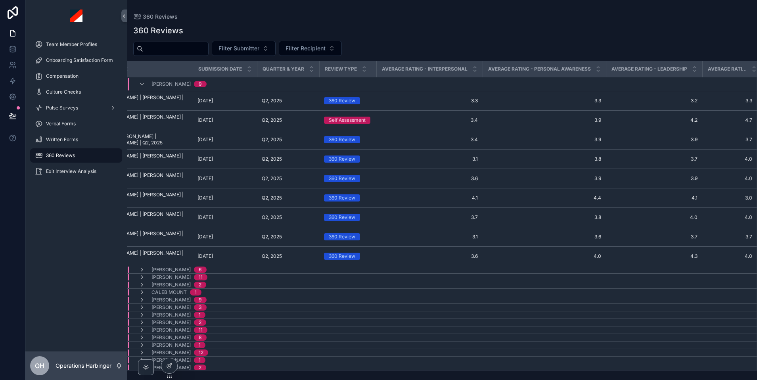
click at [159, 85] on span "[PERSON_NAME]" at bounding box center [170, 84] width 39 height 6
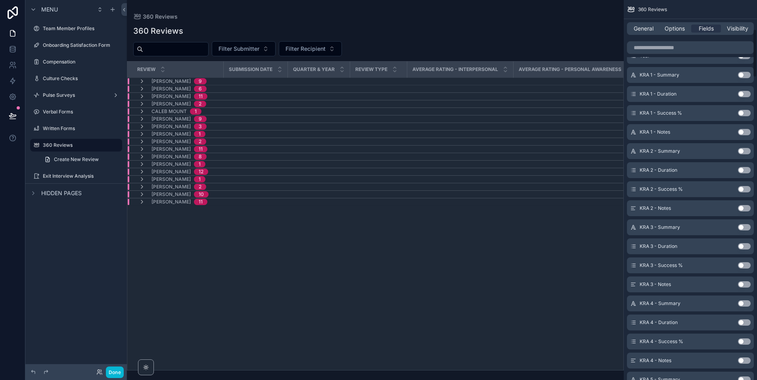
scroll to position [0, 0]
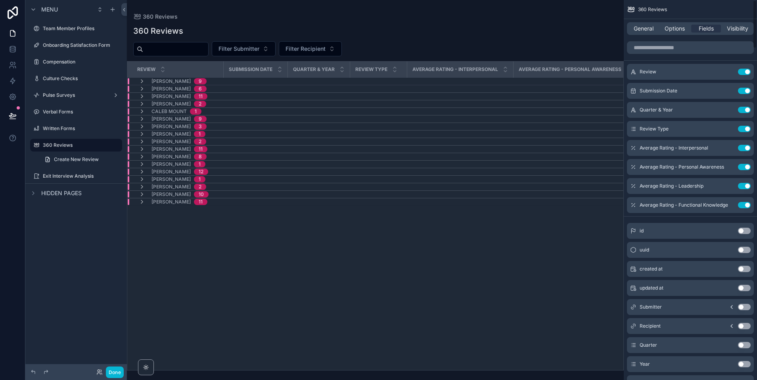
drag, startPoint x: 639, startPoint y: 26, endPoint x: 602, endPoint y: 126, distance: 106.4
click at [639, 26] on span "General" at bounding box center [644, 29] width 20 height 8
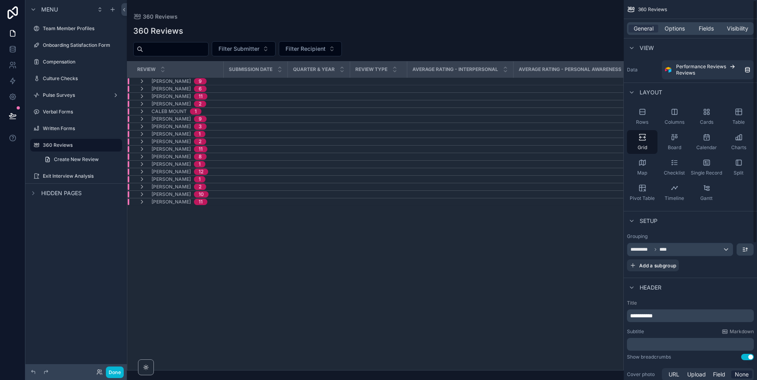
click at [681, 22] on div "General Options Fields Visibility" at bounding box center [690, 28] width 127 height 13
click at [680, 26] on span "Options" at bounding box center [674, 29] width 20 height 8
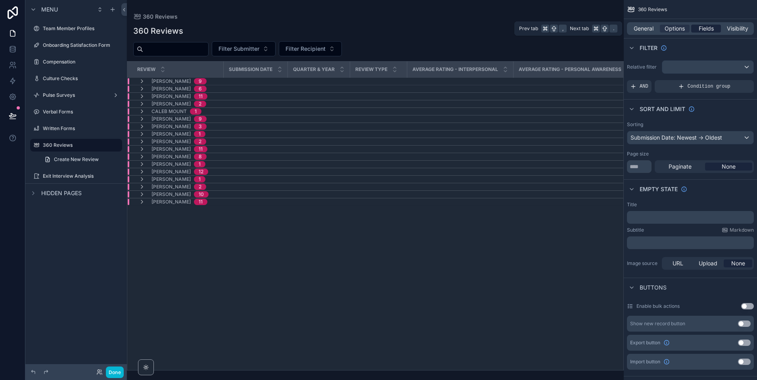
click at [699, 27] on span "Fields" at bounding box center [706, 29] width 15 height 8
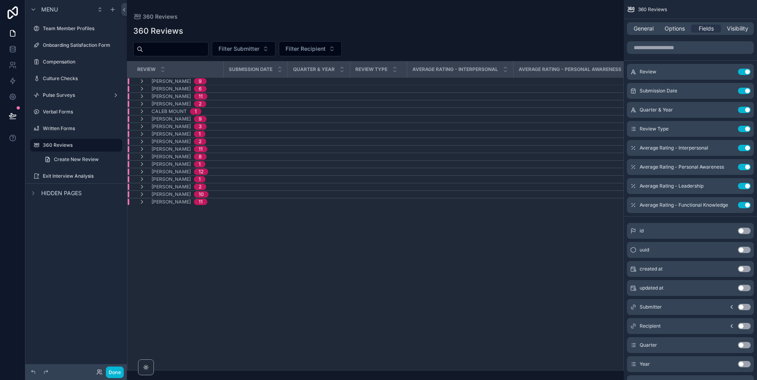
click at [689, 13] on div "360 Reviews" at bounding box center [690, 9] width 133 height 19
drag, startPoint x: 116, startPoint y: 368, endPoint x: 121, endPoint y: 346, distance: 22.2
click at [116, 368] on button "Done" at bounding box center [115, 371] width 18 height 11
